Goal: Transaction & Acquisition: Purchase product/service

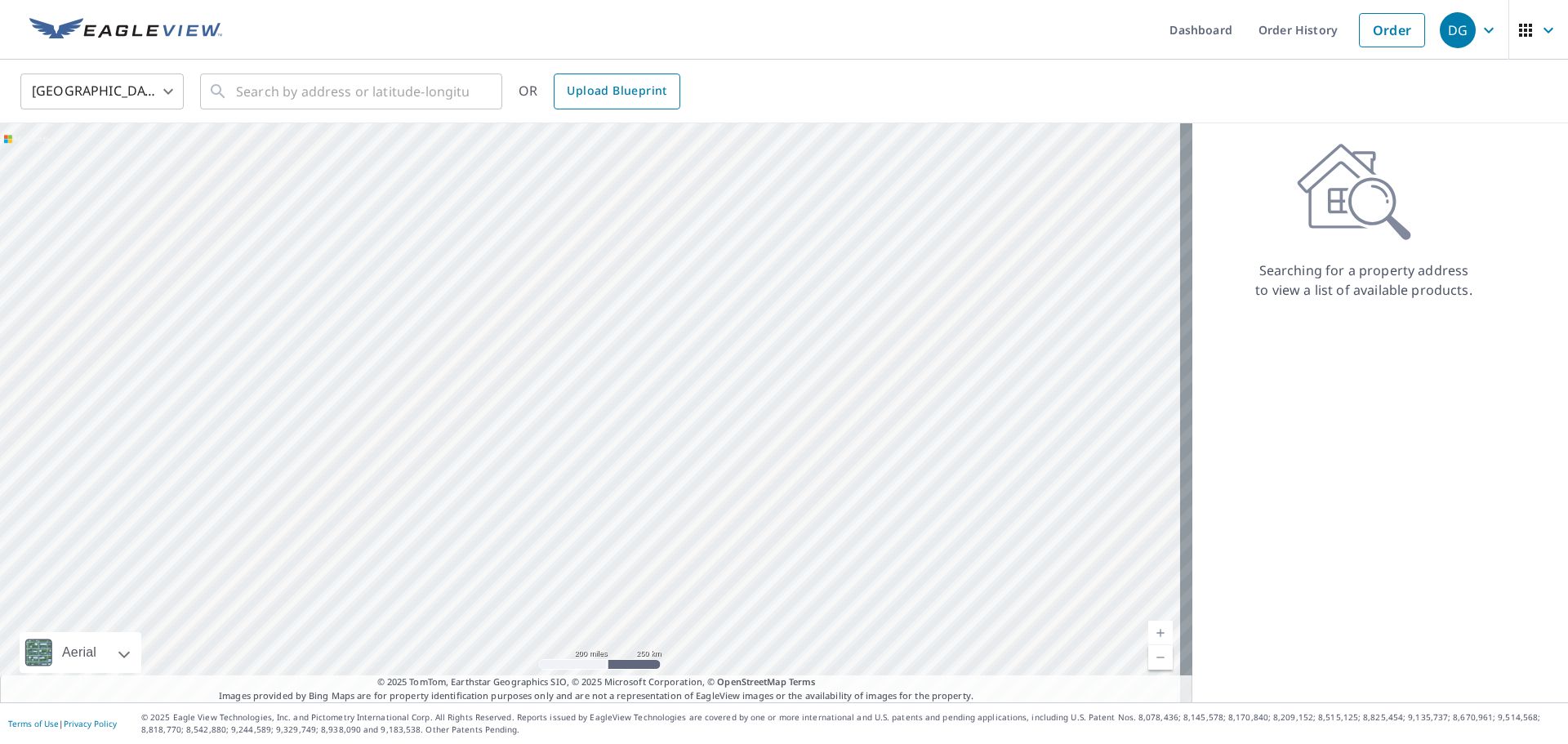
click at [656, 88] on span "Upload Blueprint" at bounding box center [616, 91] width 99 height 21
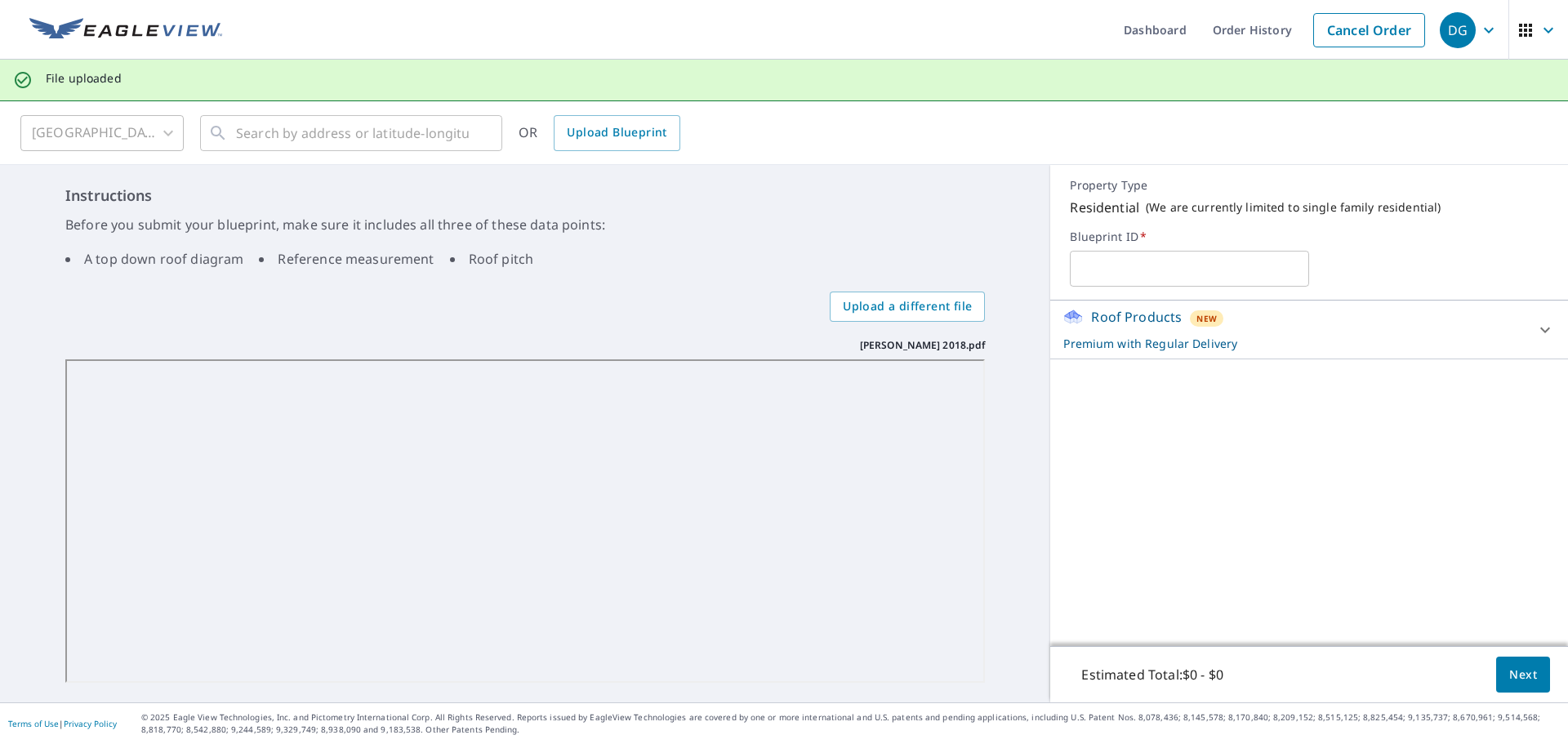
click at [1142, 289] on input "text" at bounding box center [1189, 268] width 239 height 46
type input "AM [PERSON_NAME]"
click at [1282, 344] on p "Premium with Regular Delivery" at bounding box center [1295, 343] width 462 height 17
click at [1521, 688] on button "Next" at bounding box center [1523, 675] width 54 height 37
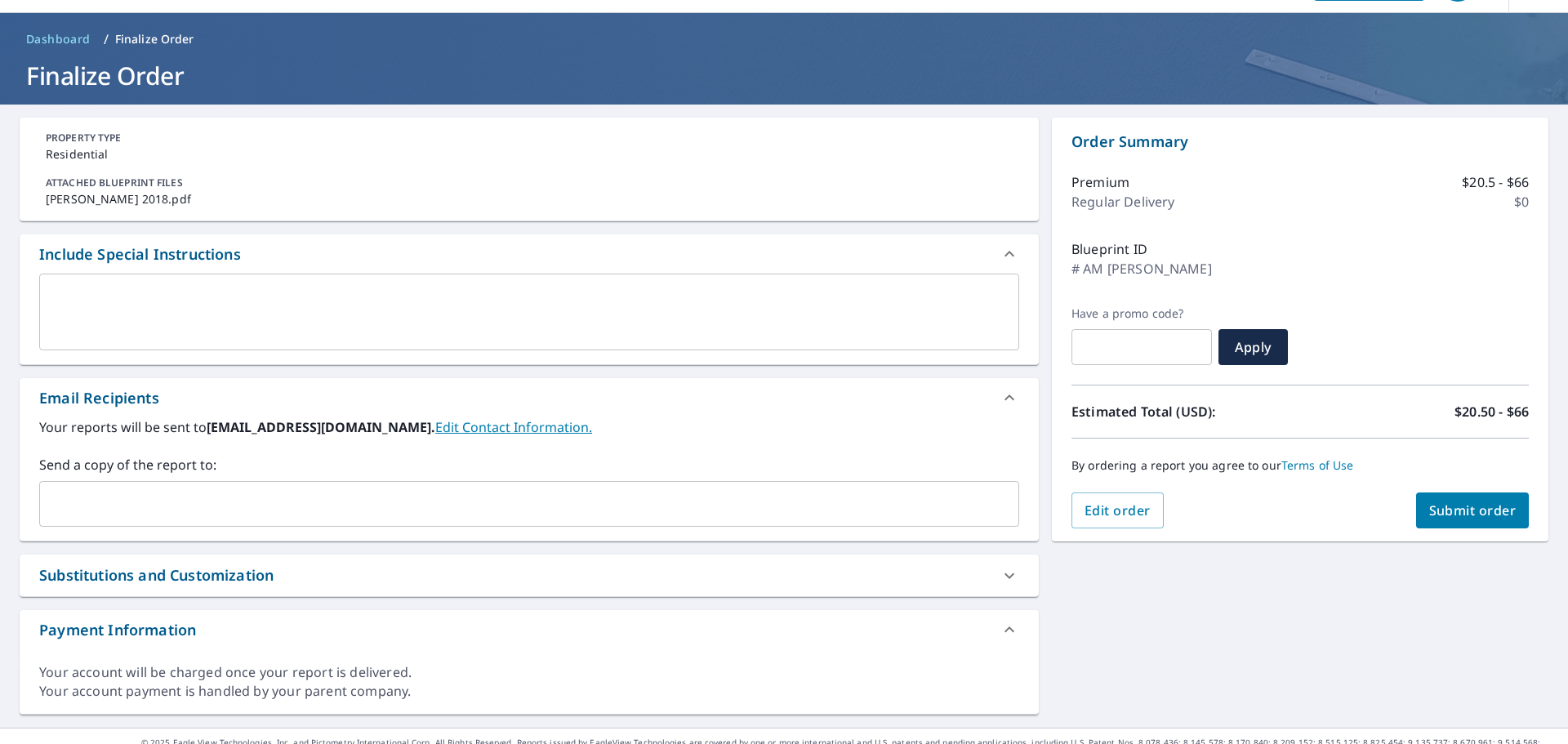
scroll to position [72, 0]
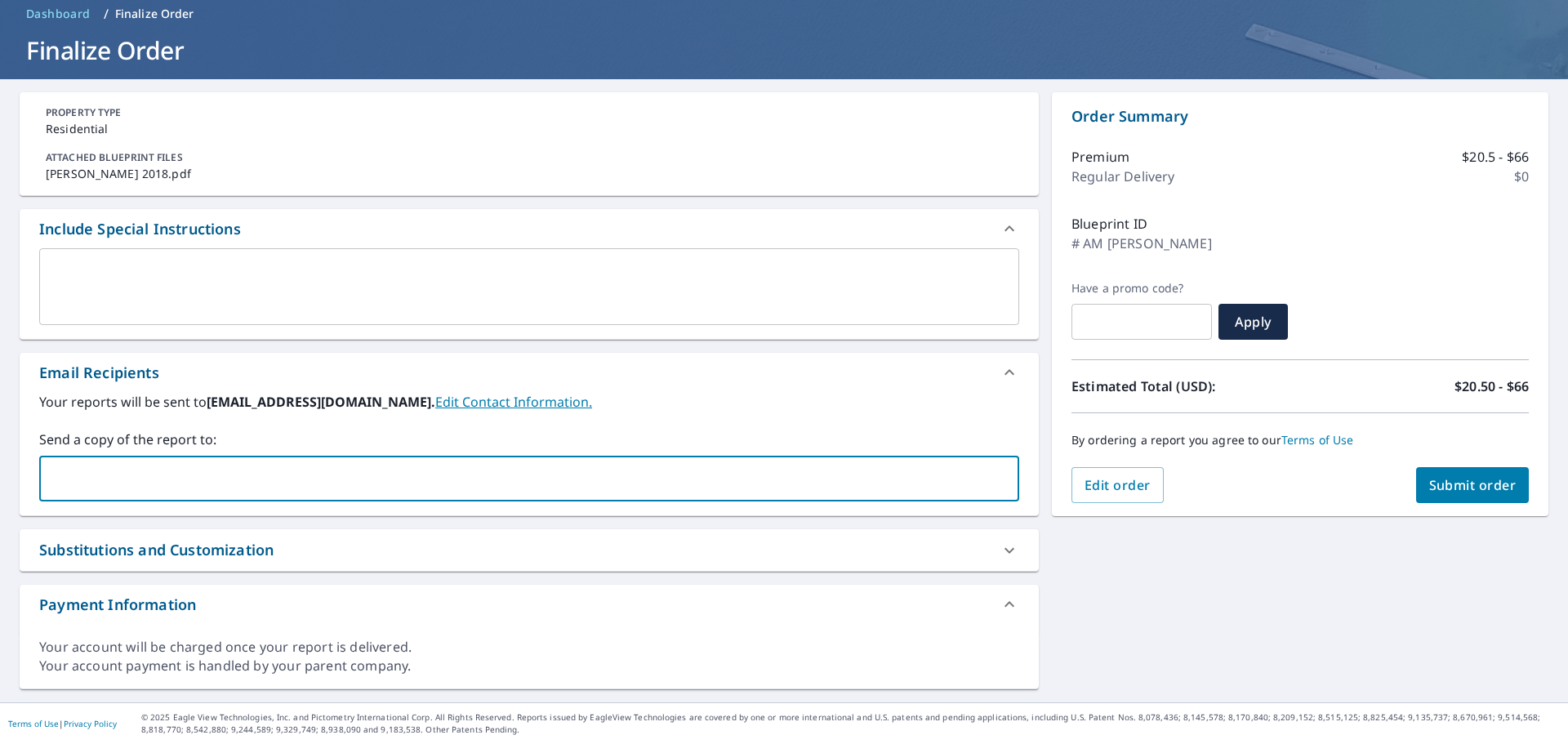
click at [137, 493] on input "text" at bounding box center [517, 479] width 941 height 31
type input "m"
type input "[PERSON_NAME][EMAIL_ADDRESS][PERSON_NAME][DOMAIN_NAME];"
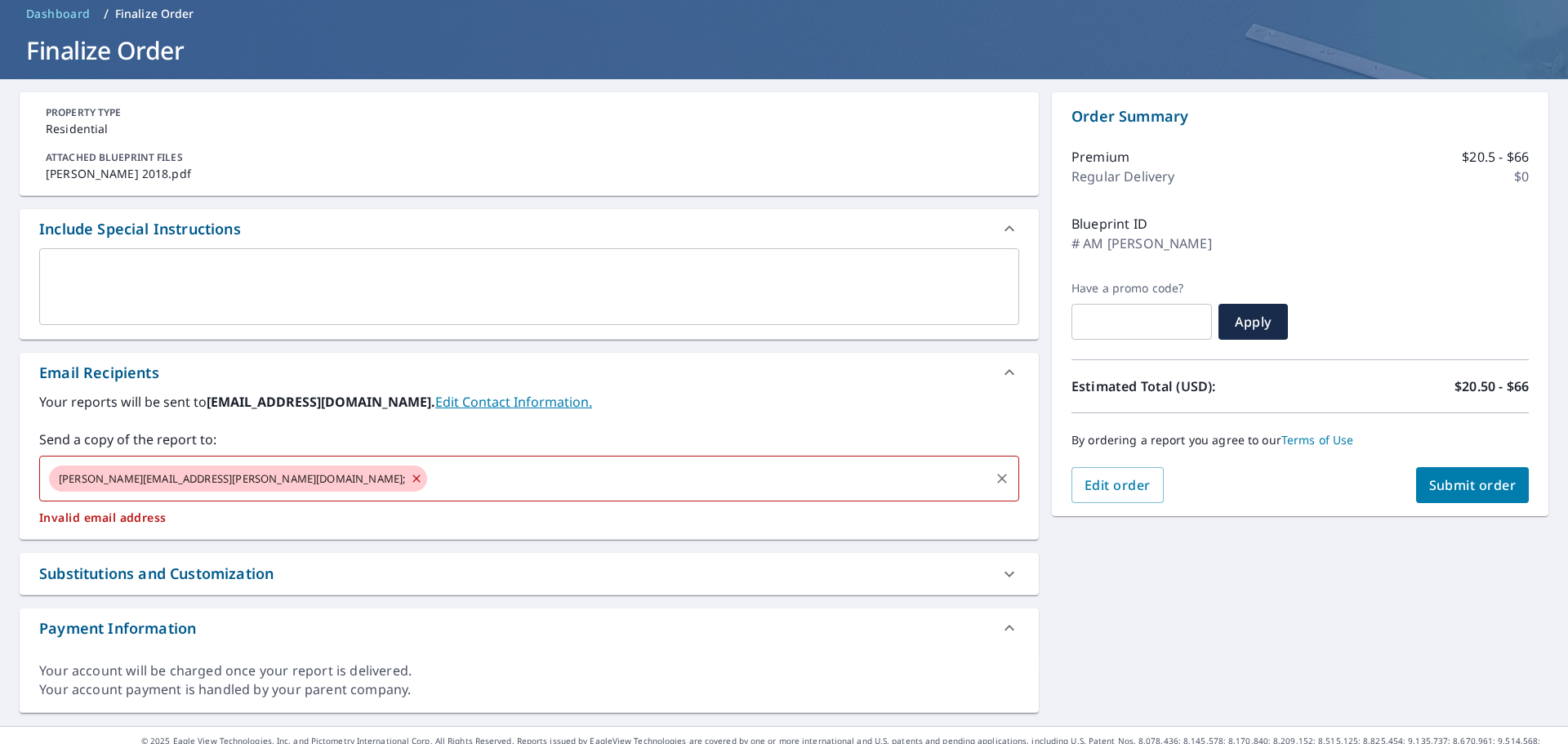
checkbox input "true"
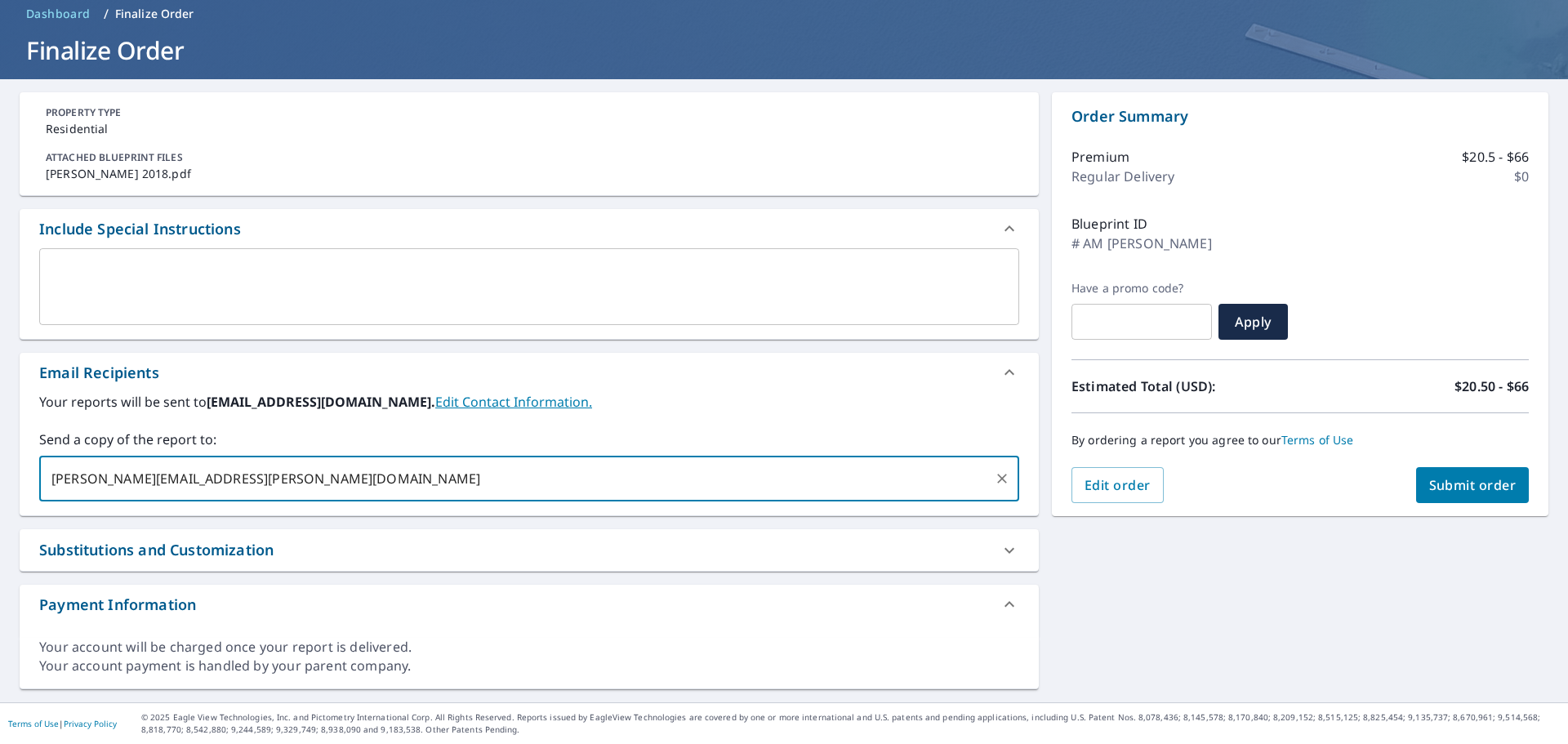
type input "[PERSON_NAME][EMAIL_ADDRESS][PERSON_NAME][DOMAIN_NAME]"
checkbox input "true"
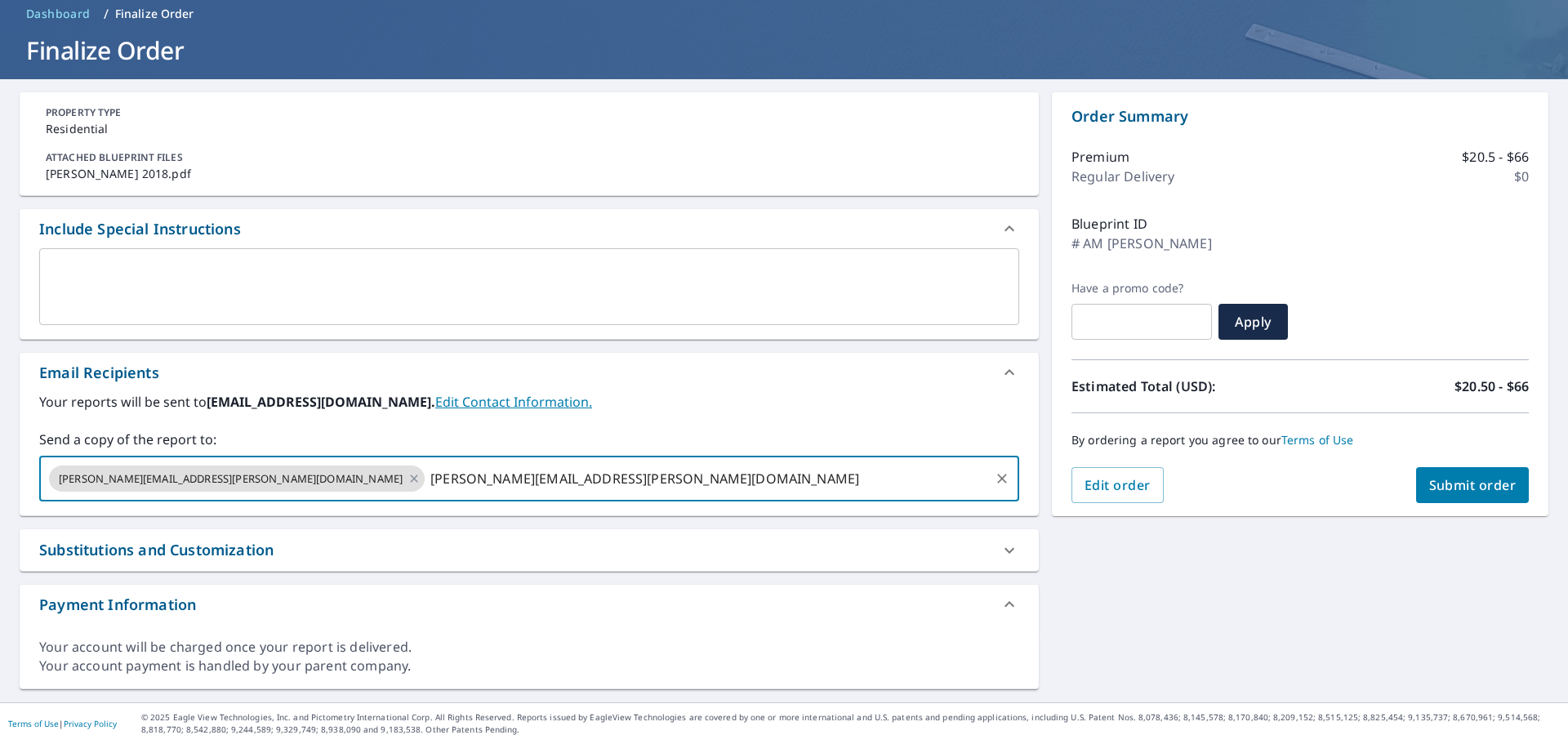
type input "[PERSON_NAME][EMAIL_ADDRESS][PERSON_NAME][DOMAIN_NAME]"
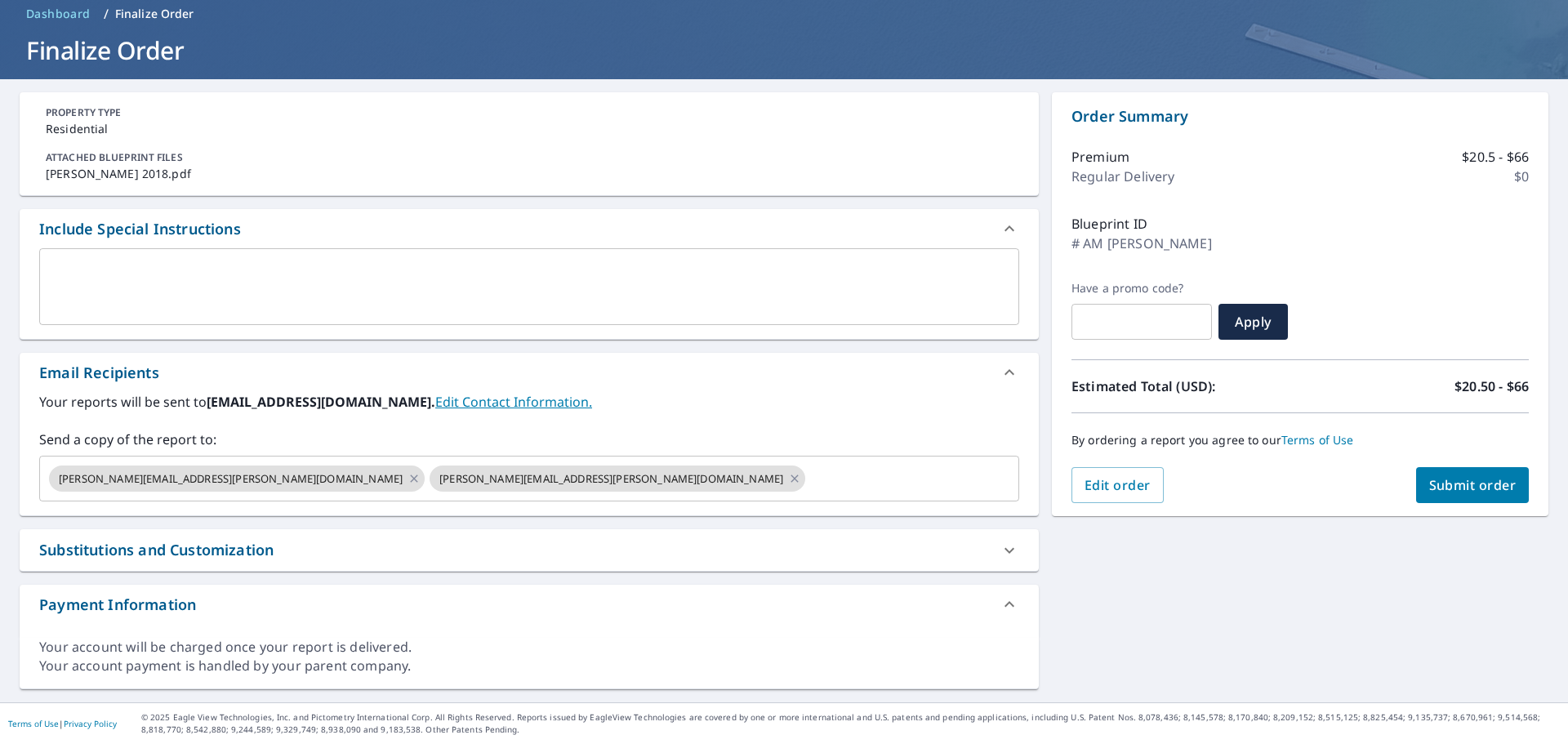
click at [1214, 682] on div "PROPERTY TYPE Residential ATTACHED BLUEPRINT FILES [PERSON_NAME] 2018.pdf Inclu…" at bounding box center [784, 391] width 1568 height 624
click at [1004, 610] on icon at bounding box center [1010, 605] width 20 height 20
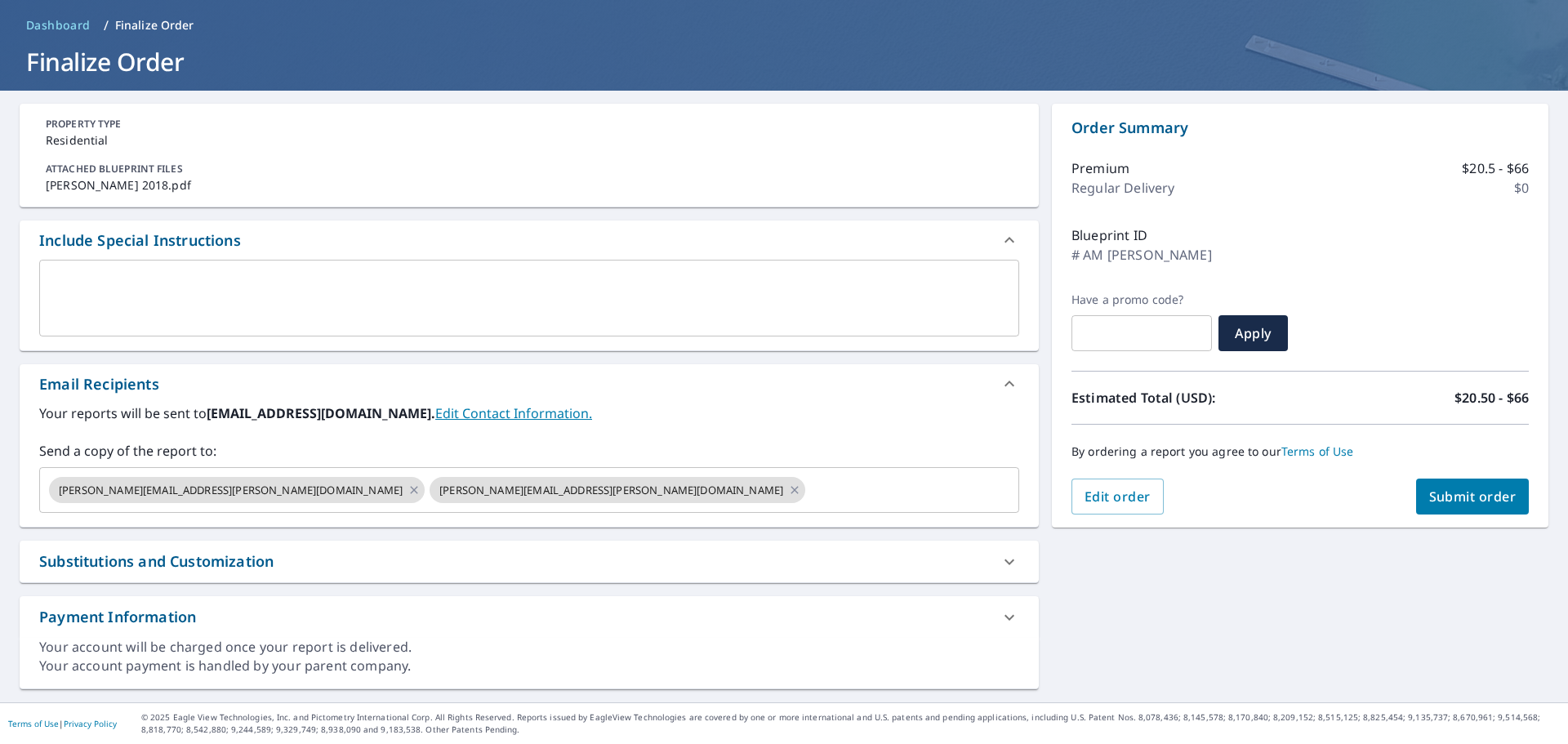
scroll to position [60, 0]
click at [1000, 234] on icon at bounding box center [1010, 240] width 20 height 20
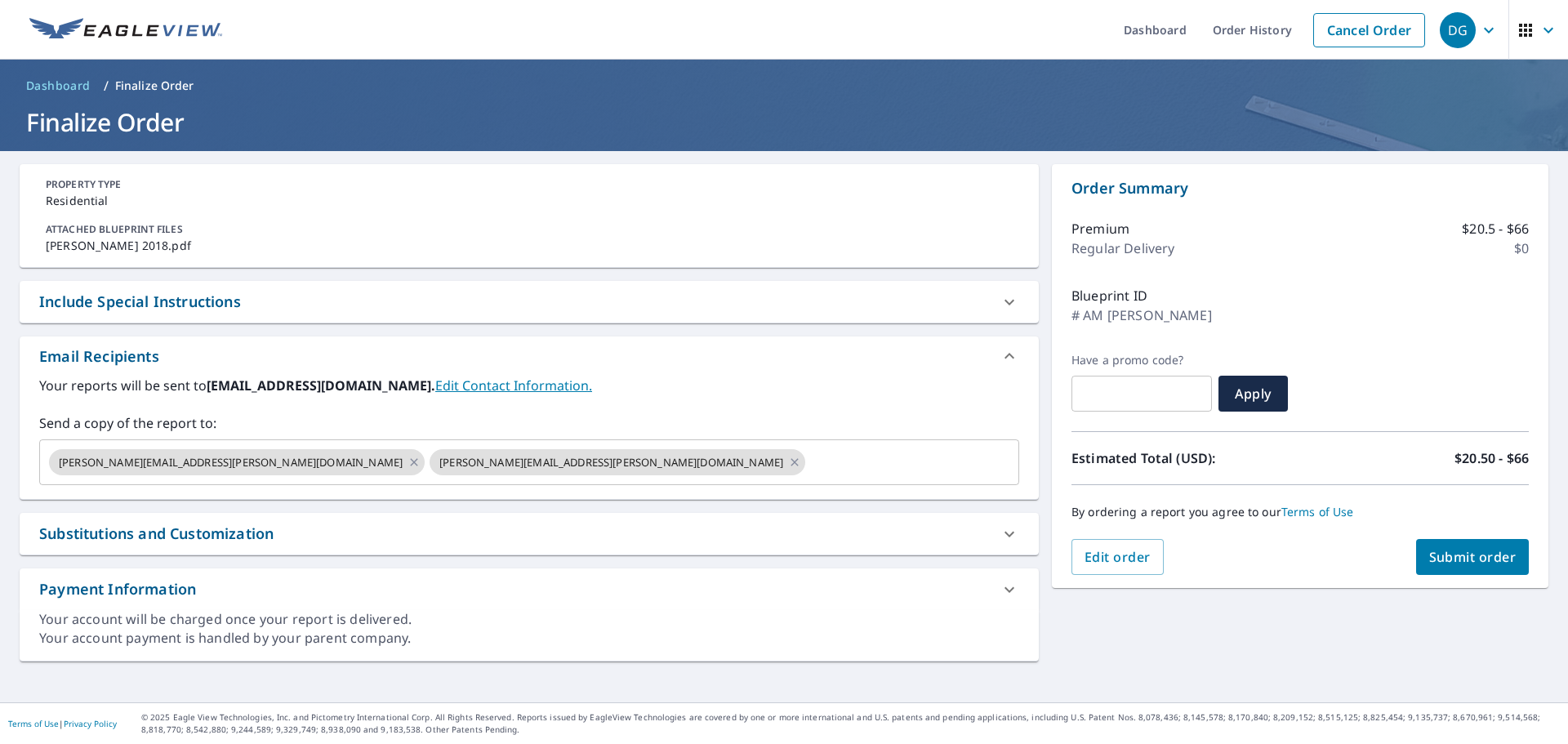
click at [1461, 547] on button "Submit order" at bounding box center [1473, 558] width 114 height 36
checkbox input "true"
